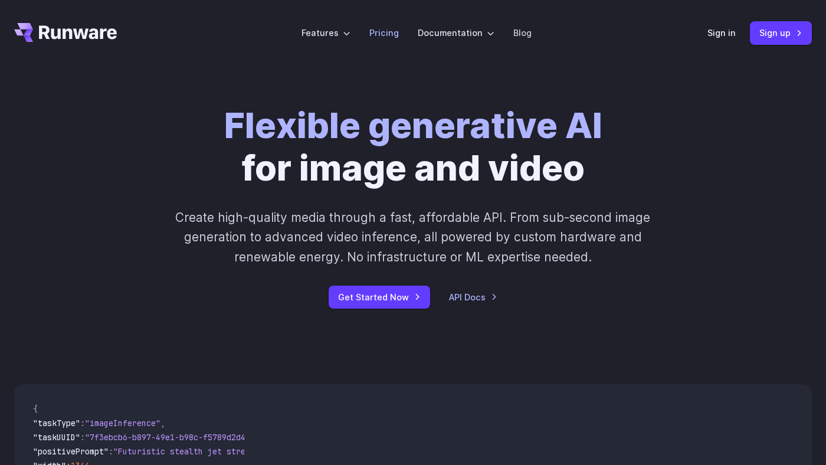
click at [383, 32] on link "Pricing" at bounding box center [383, 33] width 29 height 14
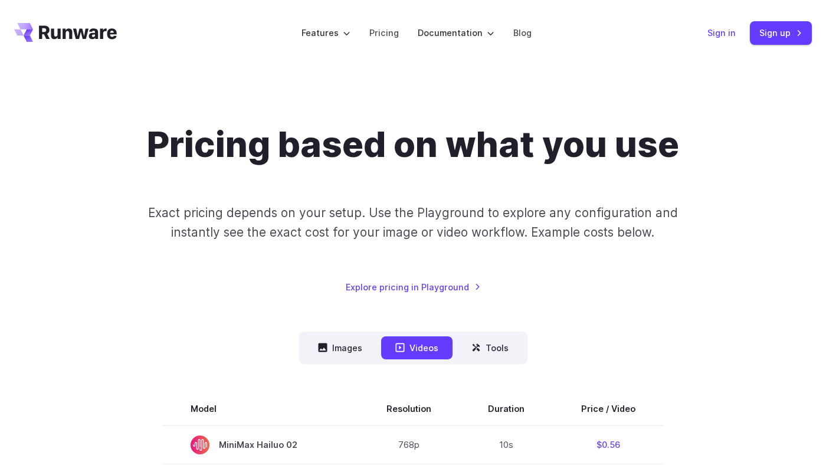
click at [724, 27] on link "Sign in" at bounding box center [721, 33] width 28 height 14
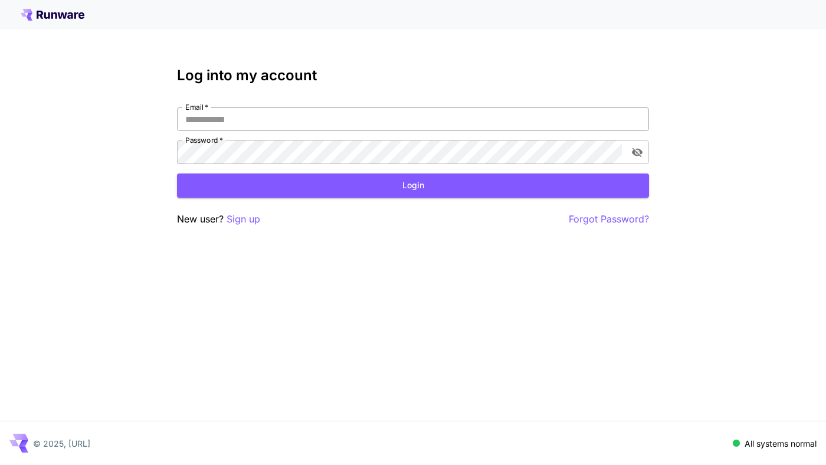
click at [445, 123] on input "Email   *" at bounding box center [413, 119] width 472 height 24
type input "**********"
